Goal: Task Accomplishment & Management: Manage account settings

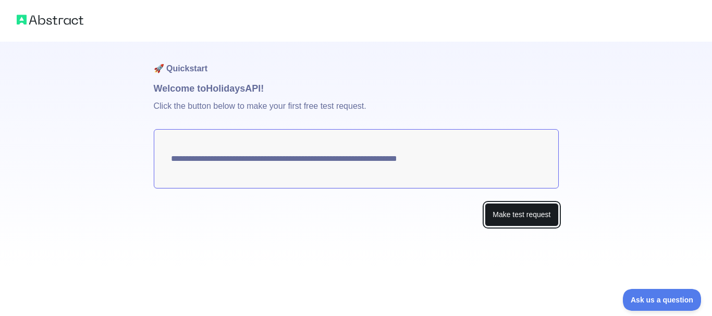
click at [522, 217] on button "Make test request" at bounding box center [521, 214] width 73 height 23
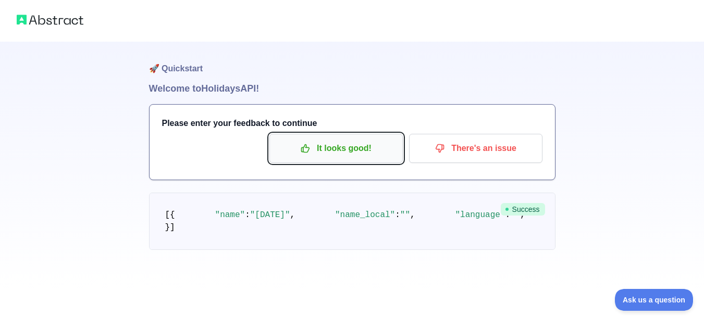
click at [353, 151] on p "It looks good!" at bounding box center [336, 149] width 118 height 18
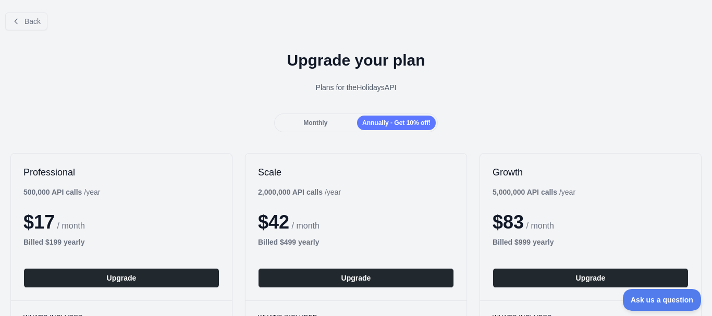
click at [303, 121] on span "Monthly" at bounding box center [315, 122] width 24 height 7
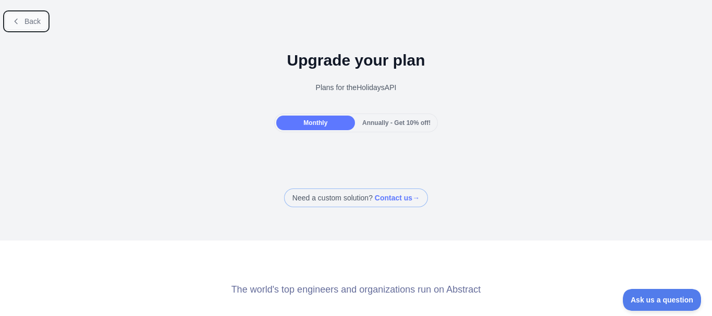
click at [28, 28] on button "Back" at bounding box center [26, 22] width 42 height 18
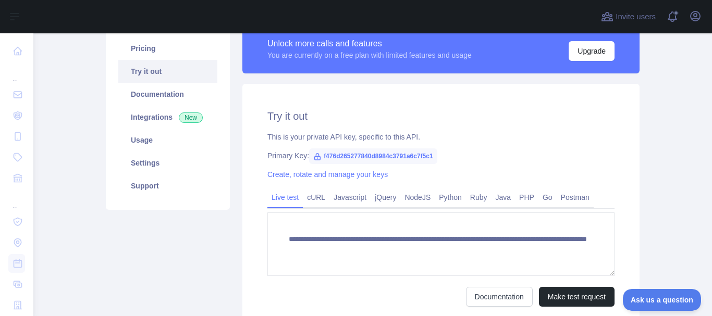
scroll to position [98, 0]
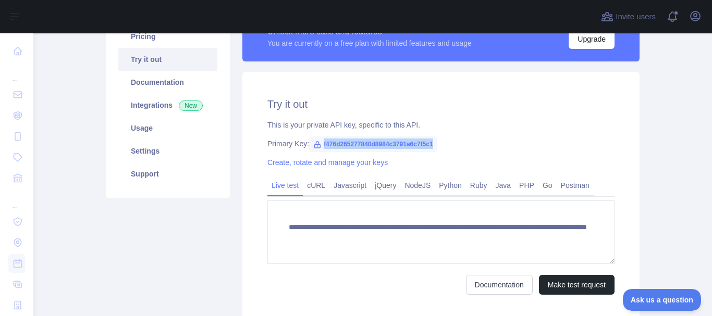
drag, startPoint x: 428, startPoint y: 143, endPoint x: 316, endPoint y: 138, distance: 112.7
click at [316, 138] on span "f476d265277840d8984c3791a6c7f5c1" at bounding box center [373, 145] width 128 height 16
copy span "f476d265277840d8984c3791a6c7f5c1"
click at [523, 125] on div "This is your private API key, specific to this API." at bounding box center [440, 125] width 347 height 10
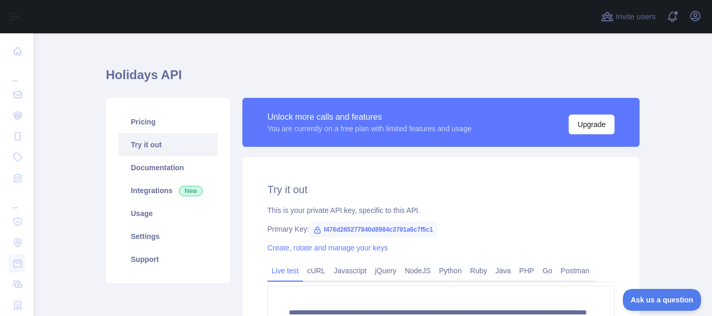
scroll to position [0, 0]
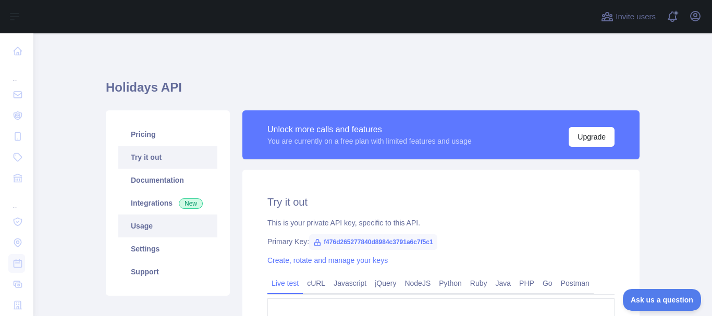
click at [152, 221] on link "Usage" at bounding box center [167, 226] width 99 height 23
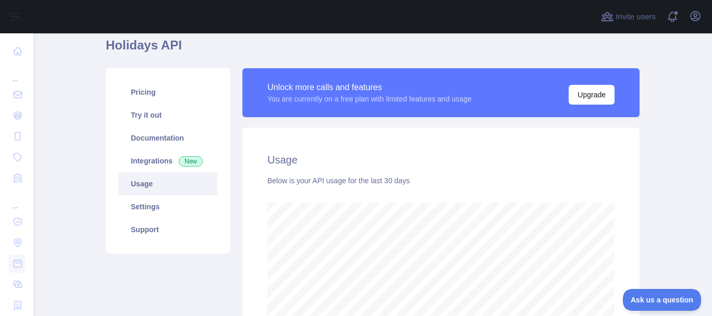
scroll to position [40, 0]
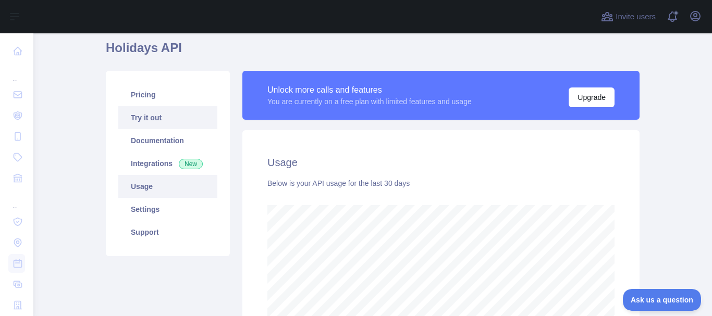
click at [147, 119] on link "Try it out" at bounding box center [167, 117] width 99 height 23
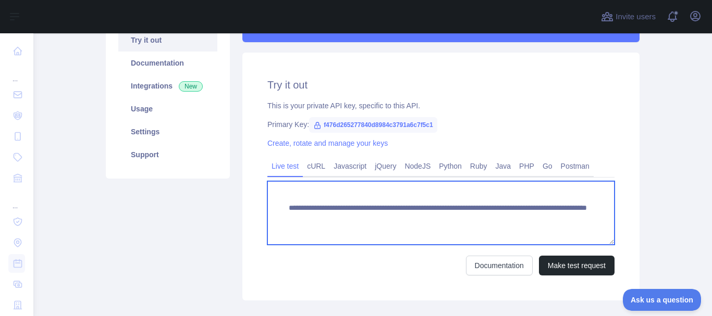
scroll to position [118, 0]
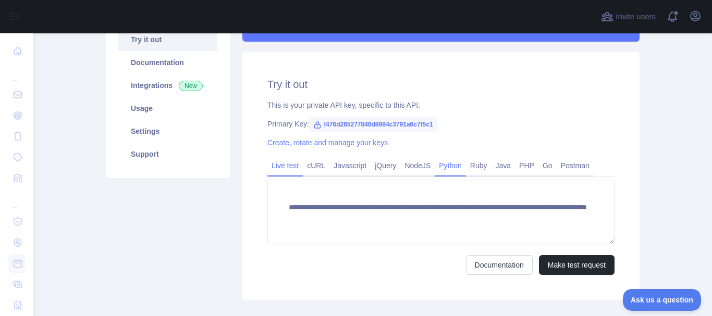
click at [447, 170] on link "Python" at bounding box center [450, 165] width 31 height 17
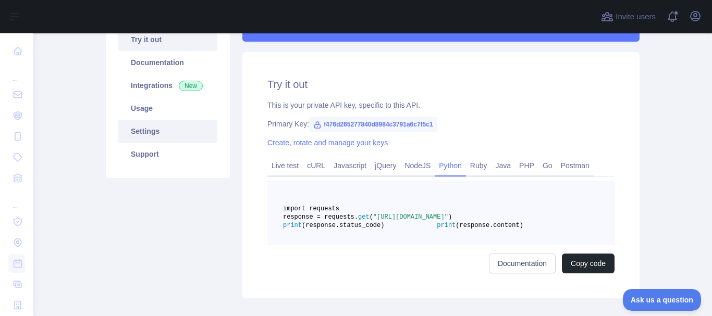
scroll to position [0, 0]
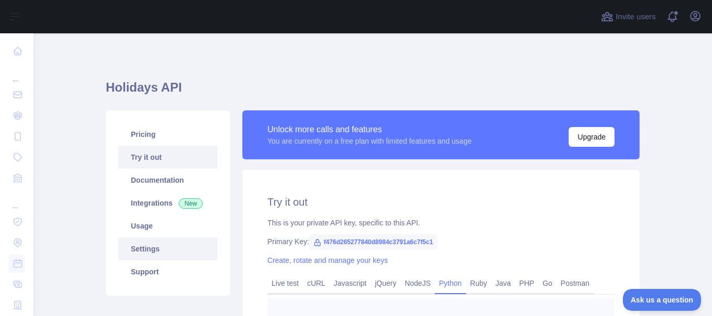
click at [140, 255] on link "Settings" at bounding box center [167, 249] width 99 height 23
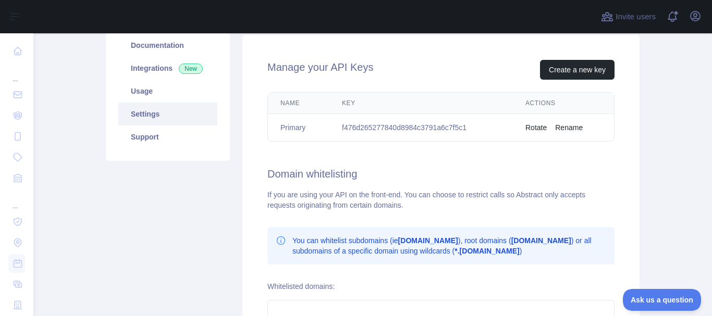
scroll to position [135, 0]
click at [568, 69] on button "Create a new key" at bounding box center [577, 69] width 75 height 20
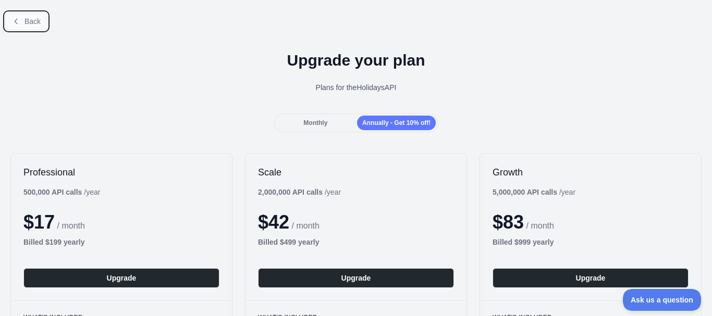
click at [34, 18] on span "Back" at bounding box center [32, 21] width 16 height 8
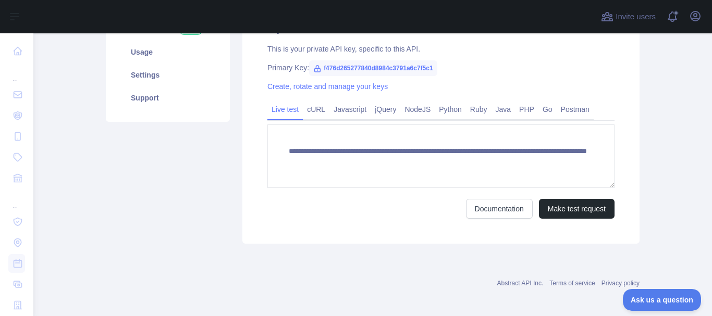
scroll to position [179, 0]
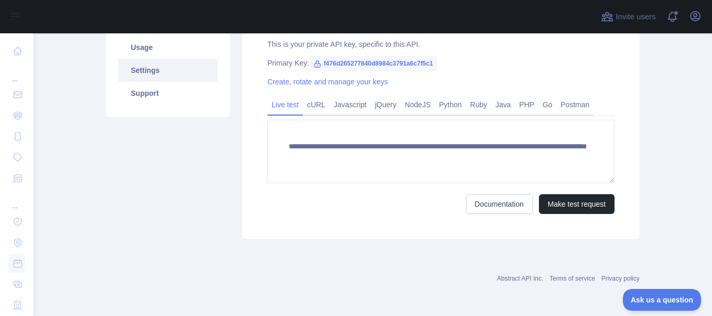
click at [153, 73] on link "Settings" at bounding box center [167, 70] width 99 height 23
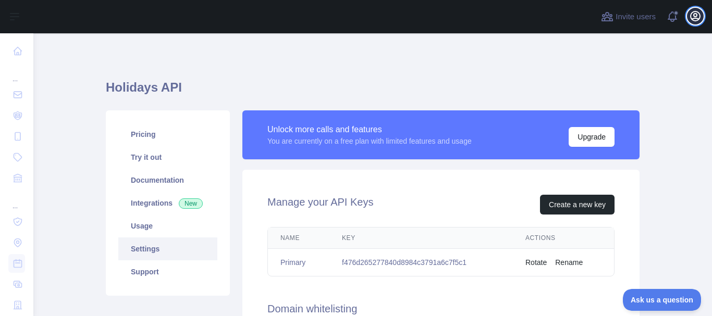
click at [695, 16] on icon "button" at bounding box center [695, 16] width 13 height 13
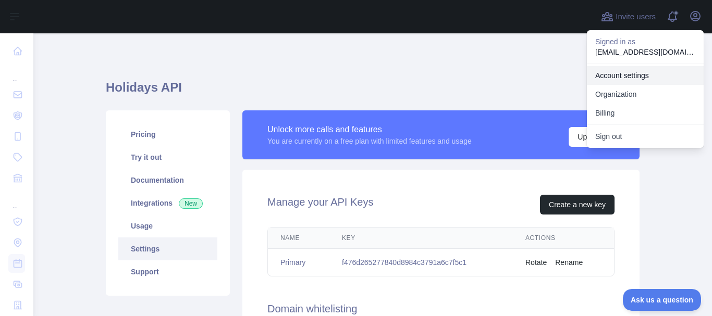
click at [620, 77] on link "Account settings" at bounding box center [645, 75] width 117 height 19
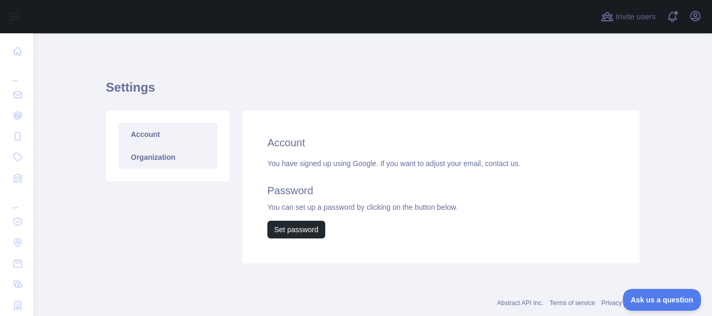
click at [169, 161] on link "Organization" at bounding box center [167, 157] width 99 height 23
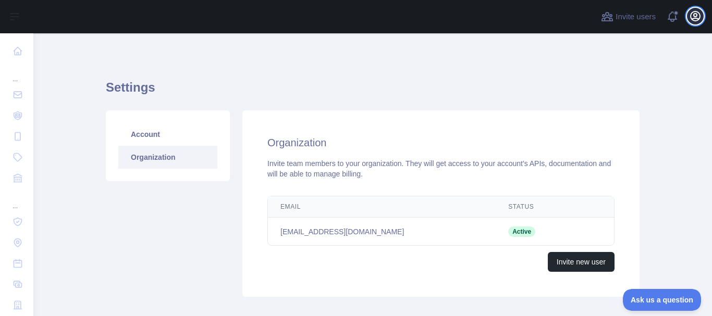
click at [700, 15] on icon "button" at bounding box center [695, 16] width 13 height 13
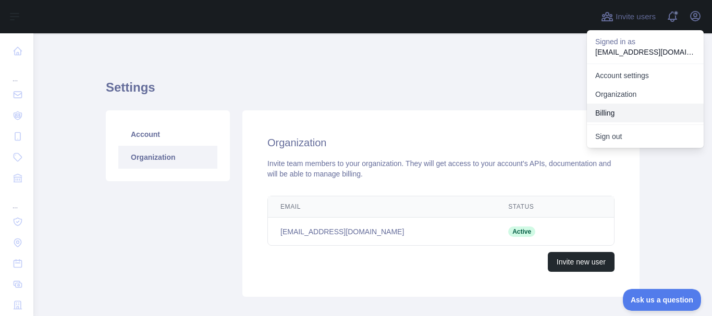
click at [607, 108] on button "Billing" at bounding box center [645, 113] width 117 height 19
